Goal: Task Accomplishment & Management: Complete application form

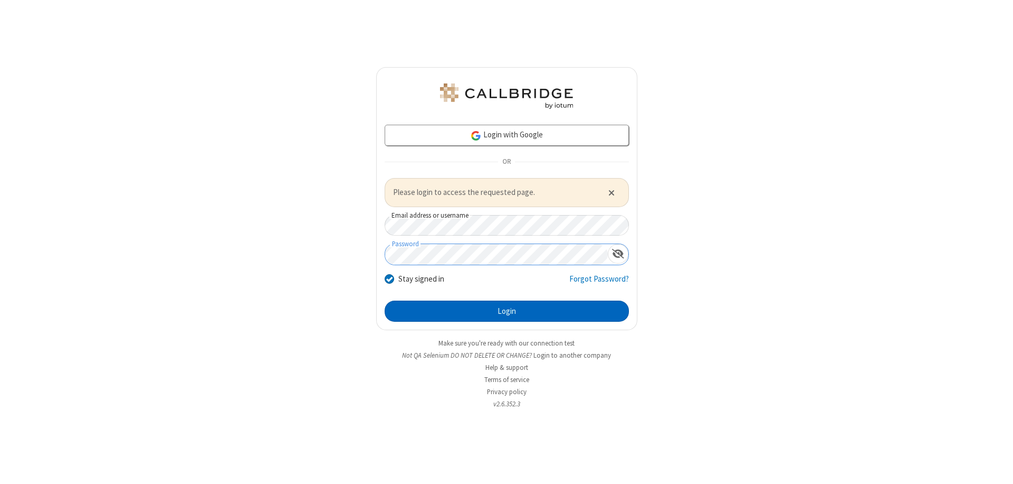
click at [507, 310] on button "Login" at bounding box center [507, 310] width 244 height 21
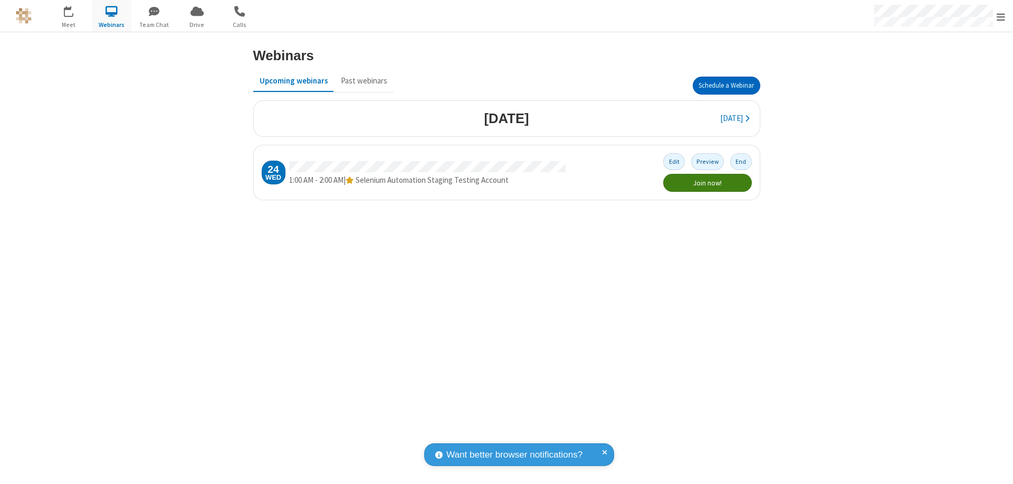
click at [726, 86] on button "Schedule a Webinar" at bounding box center [727, 86] width 68 height 18
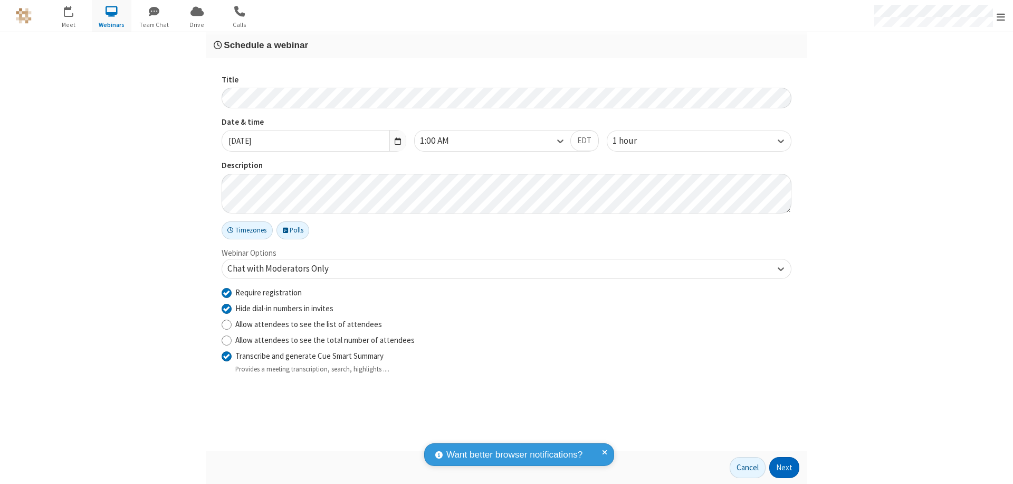
click at [785, 467] on button "Next" at bounding box center [785, 467] width 30 height 21
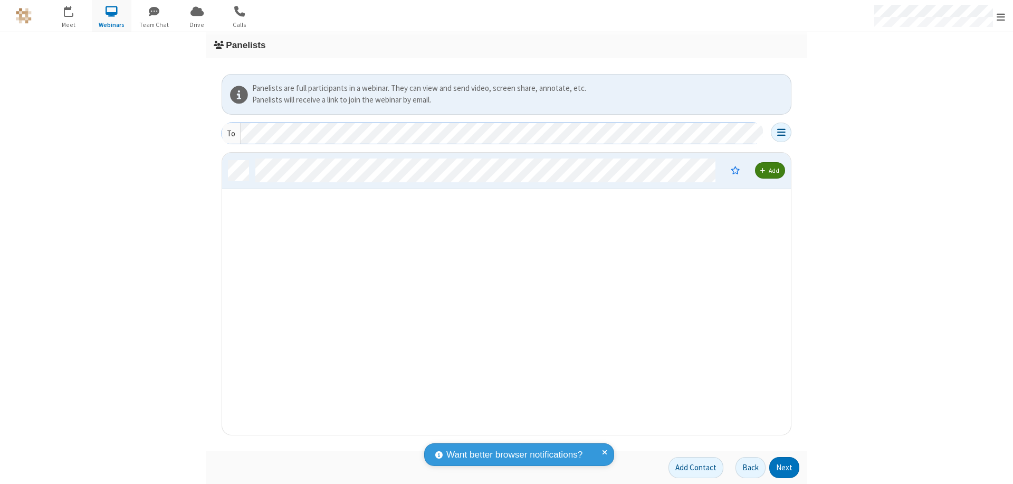
scroll to position [274, 561]
click at [785, 467] on button "Next" at bounding box center [785, 467] width 30 height 21
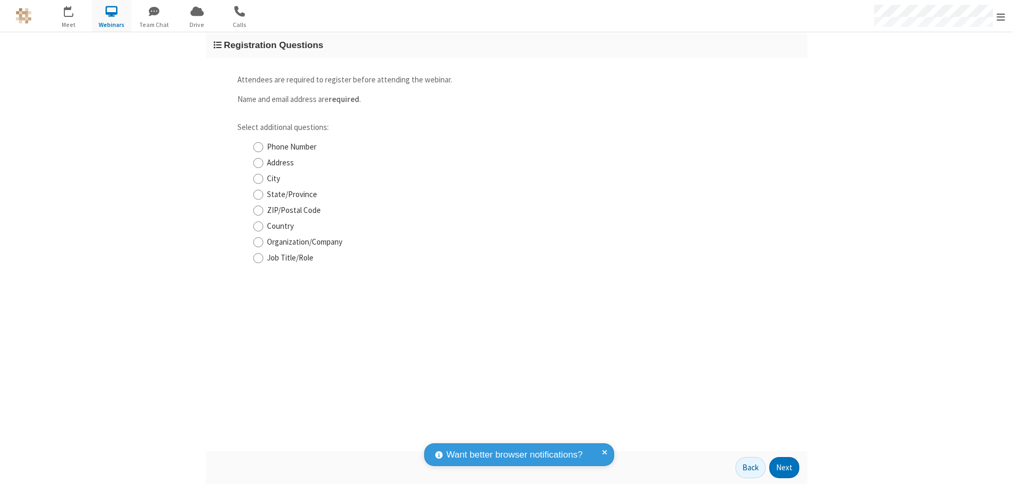
click at [258, 147] on input "Phone Number" at bounding box center [258, 146] width 10 height 11
checkbox input "true"
click at [785, 467] on button "Next" at bounding box center [785, 467] width 30 height 21
